Goal: Navigation & Orientation: Find specific page/section

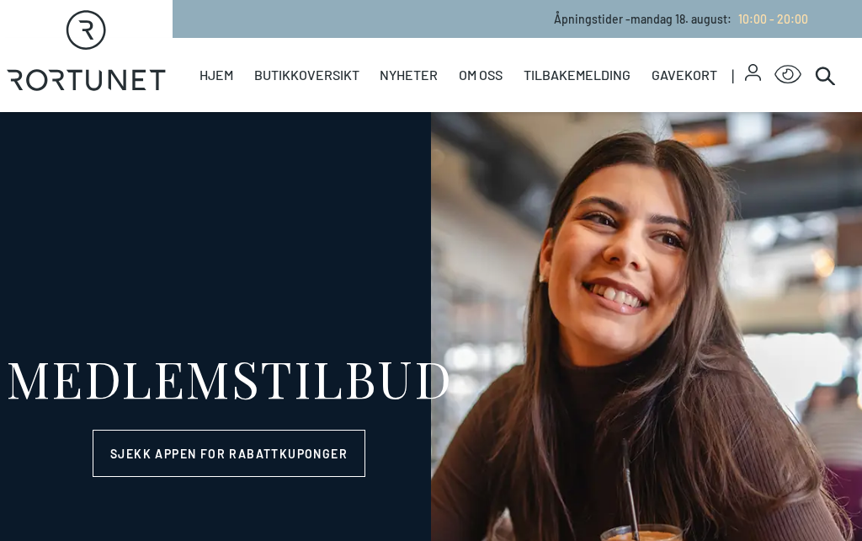
select select "NO"
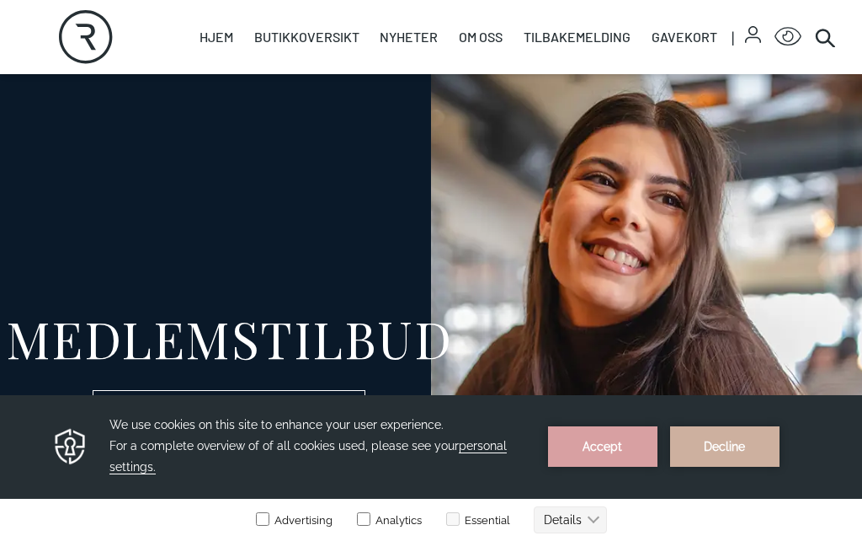
click at [0, 0] on link "Butikker" at bounding box center [0, 0] width 0 height 0
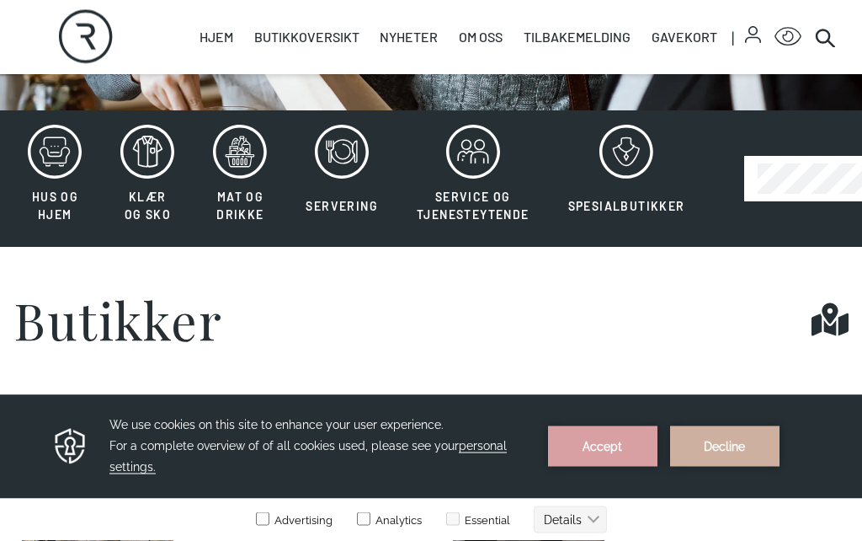
scroll to position [338, 0]
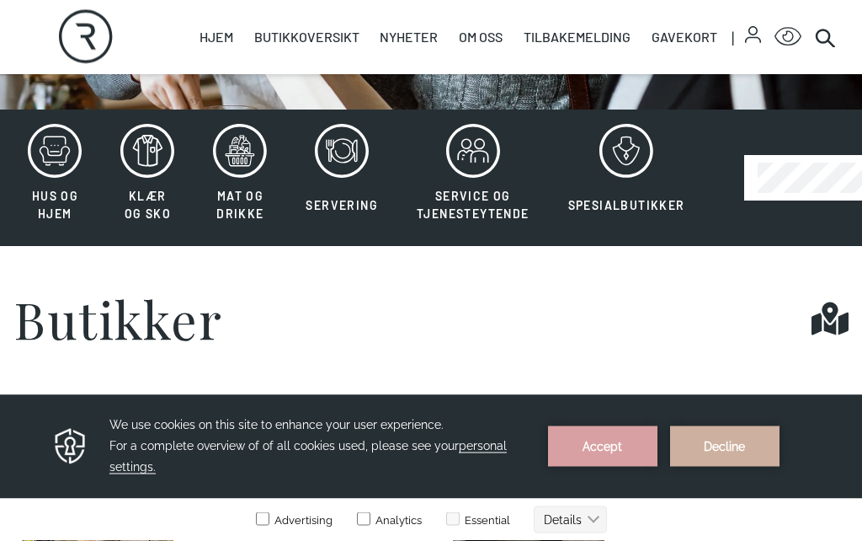
click at [155, 151] on icon at bounding box center [147, 152] width 54 height 54
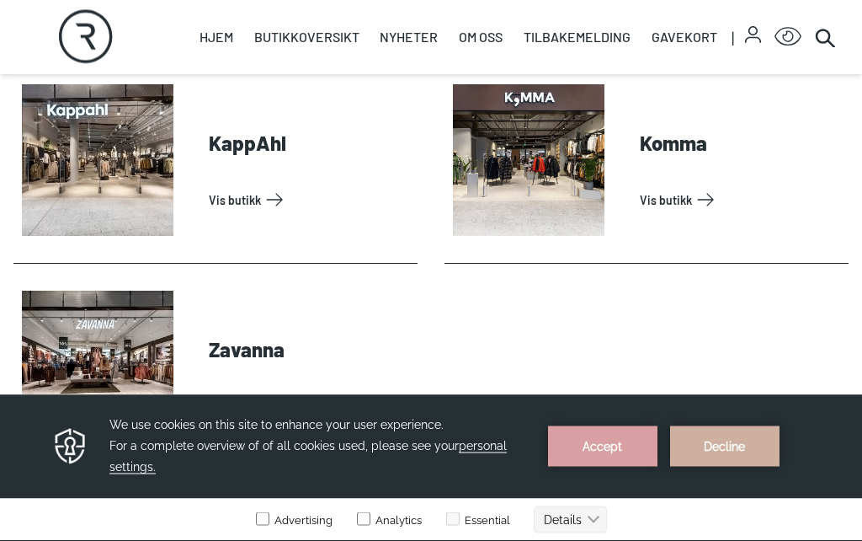
scroll to position [1104, 0]
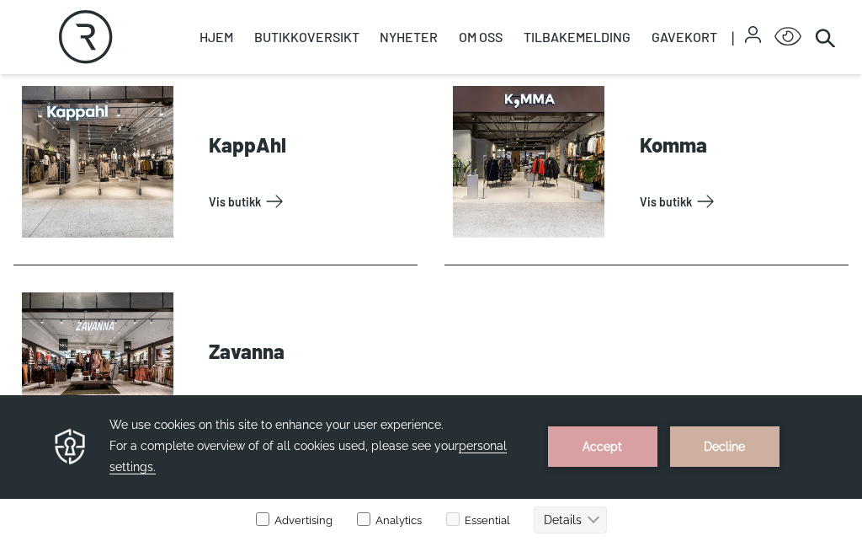
click at [679, 202] on link "Vis butikk" at bounding box center [741, 201] width 202 height 27
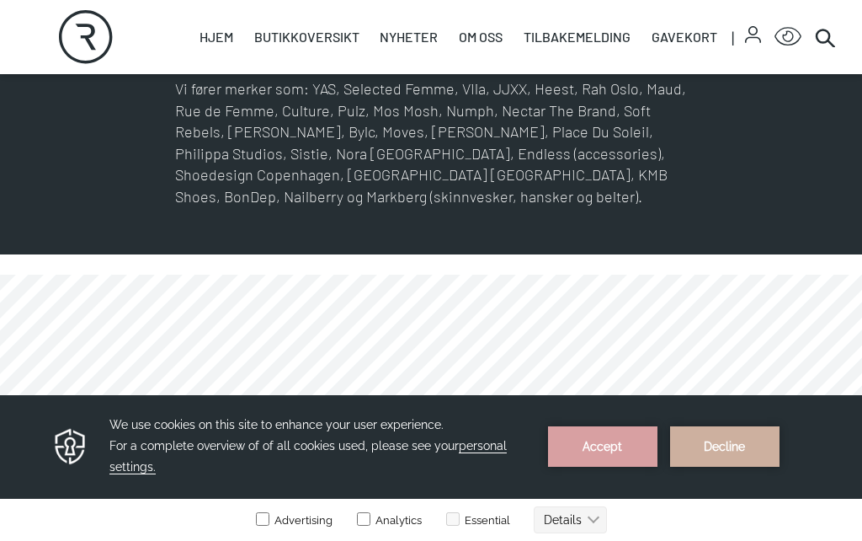
scroll to position [816, 0]
